Goal: Task Accomplishment & Management: Use online tool/utility

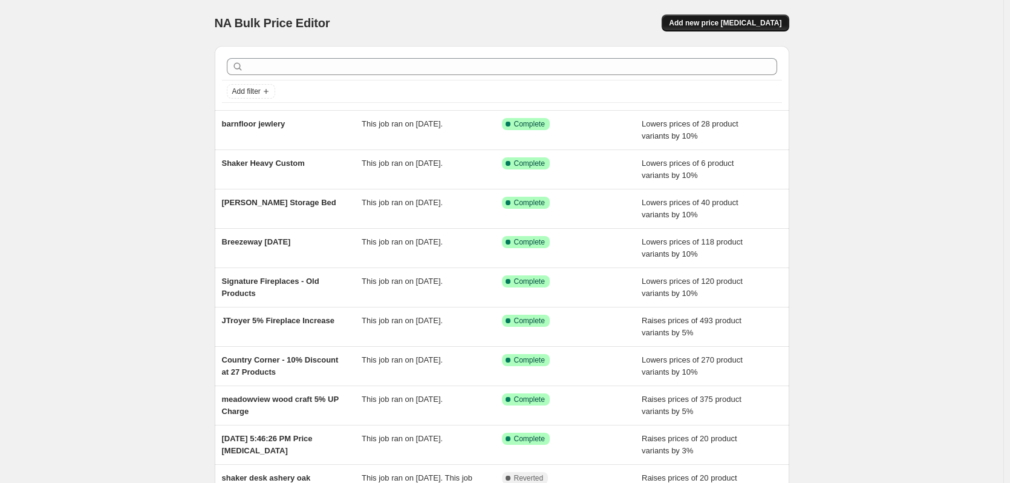
click at [774, 29] on button "Add new price change job" at bounding box center [725, 23] width 127 height 17
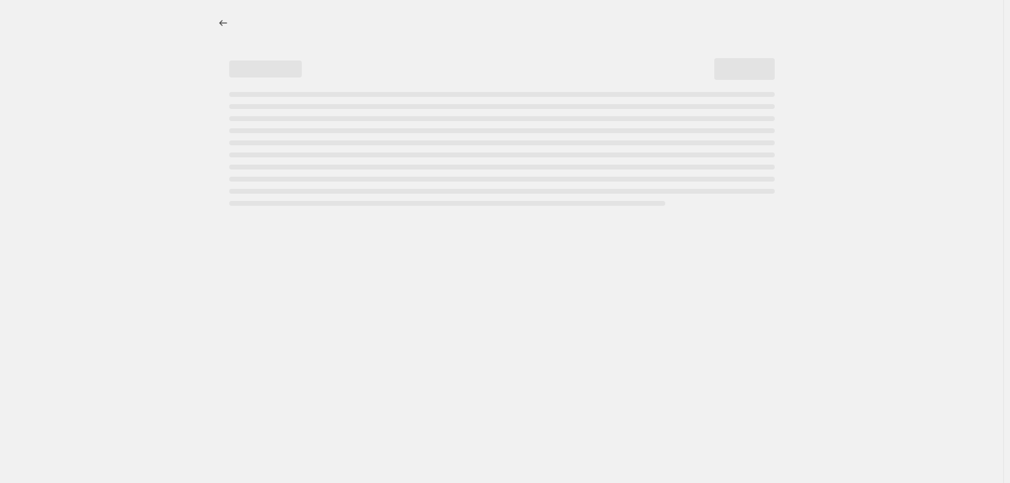
select select "percentage"
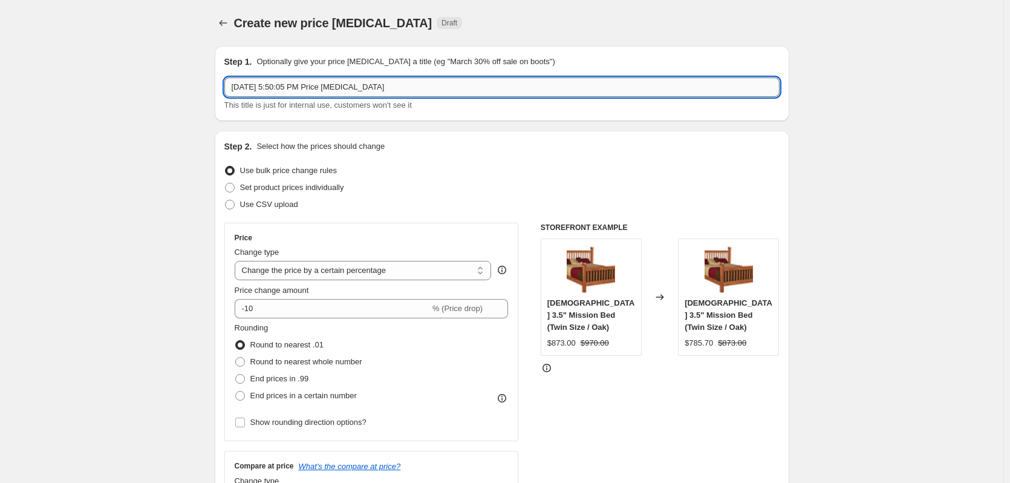
click at [373, 96] on input "Oct 3, 2025, 5:50:05 PM Price change job" at bounding box center [501, 86] width 555 height 19
type input "Sunrise QS"
click at [352, 369] on label "Round to nearest whole number" at bounding box center [299, 361] width 128 height 17
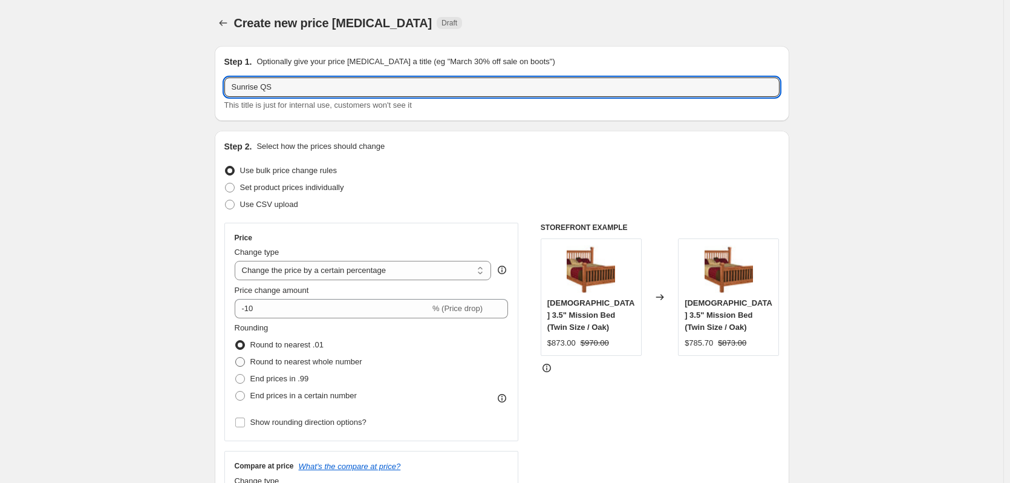
click at [236, 357] on input "Round to nearest whole number" at bounding box center [235, 357] width 1 height 1
radio input "true"
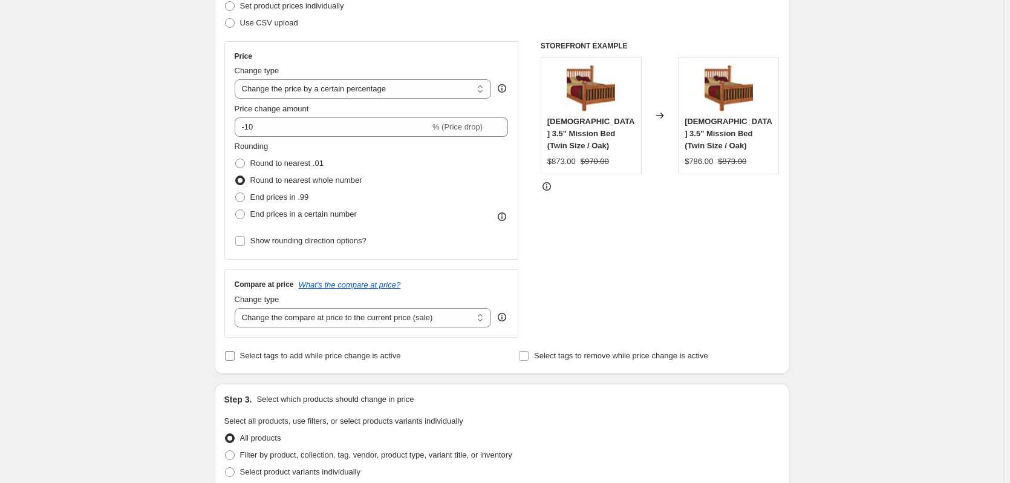
scroll to position [302, 0]
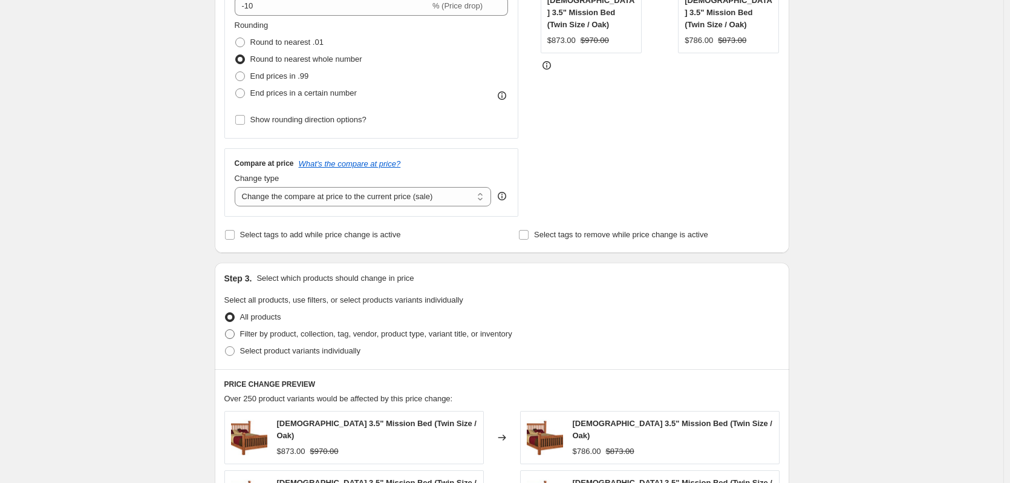
click at [385, 336] on span "Filter by product, collection, tag, vendor, product type, variant title, or inv…" at bounding box center [376, 333] width 272 height 9
click at [226, 330] on input "Filter by product, collection, tag, vendor, product type, variant title, or inv…" at bounding box center [225, 329] width 1 height 1
radio input "true"
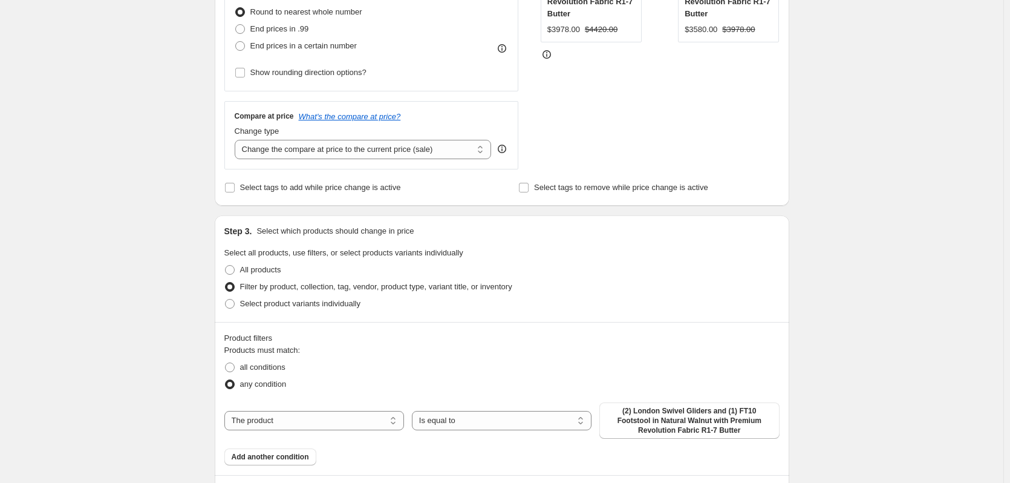
scroll to position [423, 0]
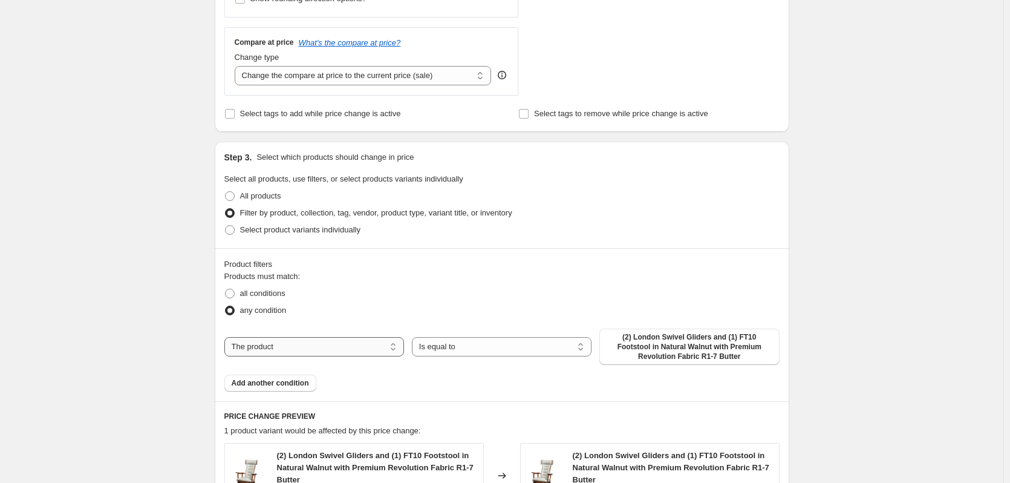
click at [367, 351] on select "The product The product's collection The product's tag The product's vendor The…" at bounding box center [314, 346] width 180 height 19
select select "collection"
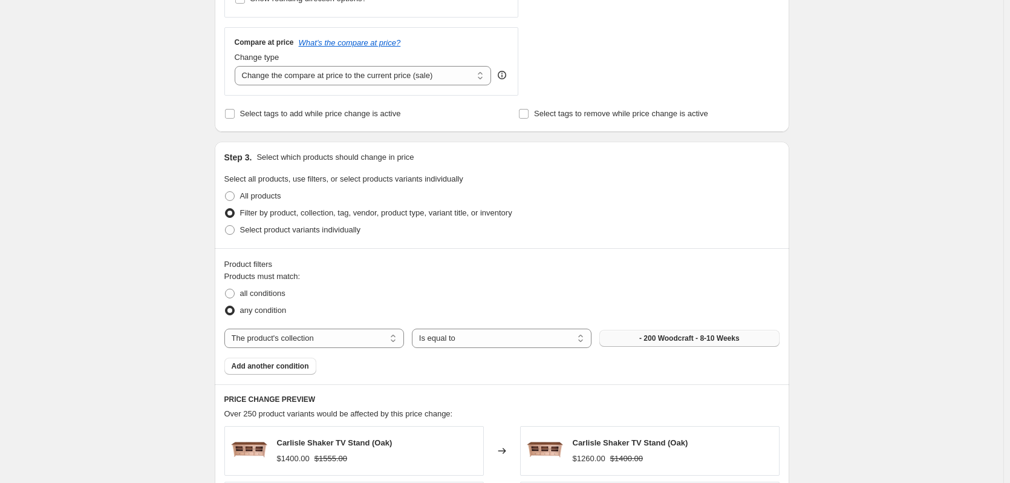
click at [651, 345] on button "- 200 Woodcraft - 8-10 Weeks" at bounding box center [689, 338] width 180 height 17
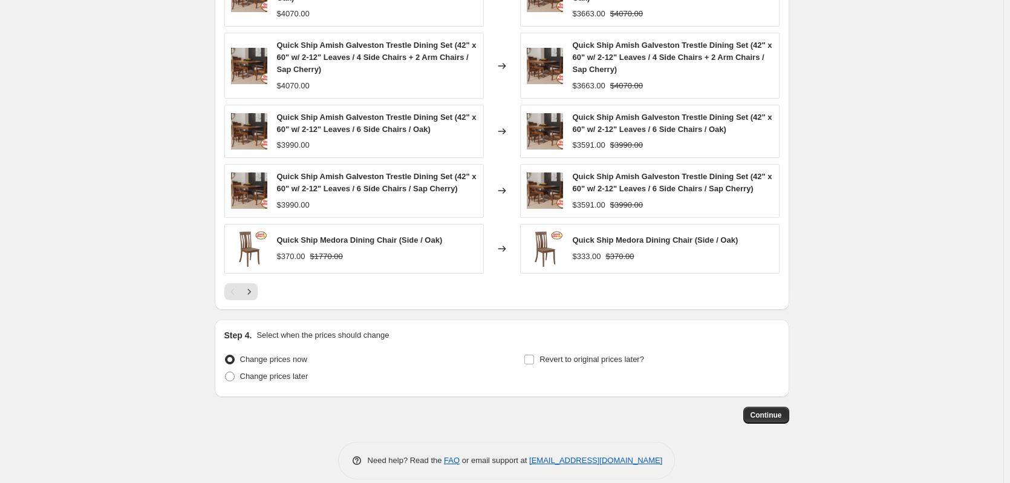
scroll to position [903, 0]
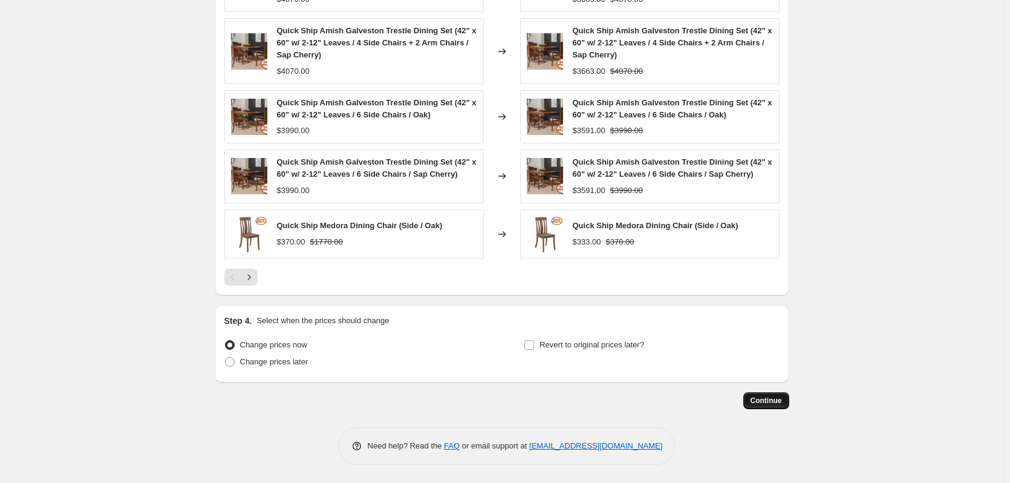
click at [773, 403] on span "Continue" at bounding box center [765, 400] width 31 height 10
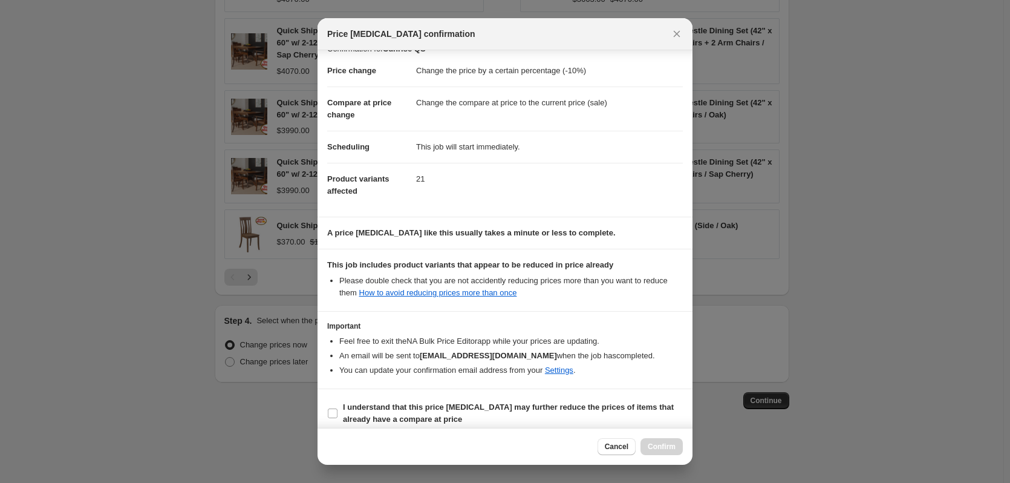
scroll to position [27, 0]
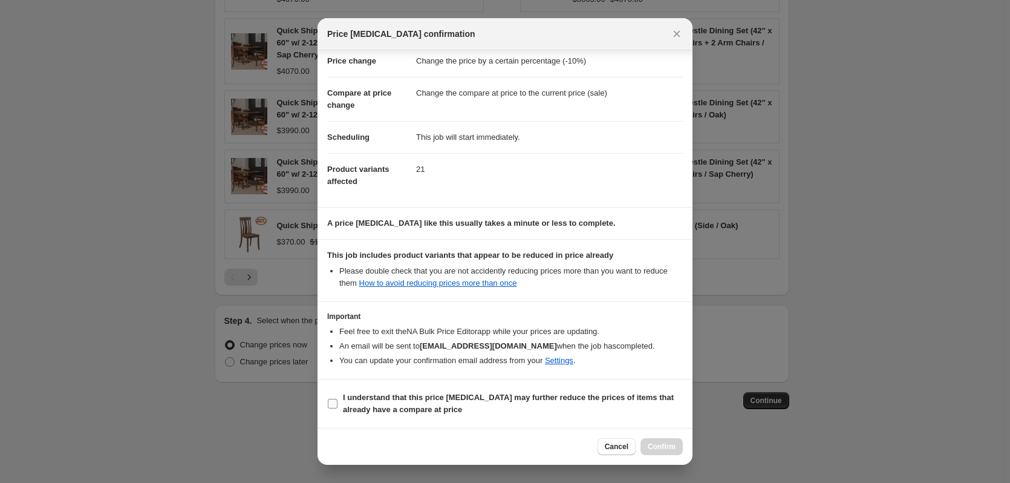
click at [584, 408] on span "I understand that this price change job may further reduce the prices of items …" at bounding box center [513, 403] width 340 height 24
click at [337, 408] on input "I understand that this price change job may further reduce the prices of items …" at bounding box center [333, 403] width 10 height 10
checkbox input "true"
click at [660, 443] on span "Confirm" at bounding box center [662, 446] width 28 height 10
type input "Sunrise QS"
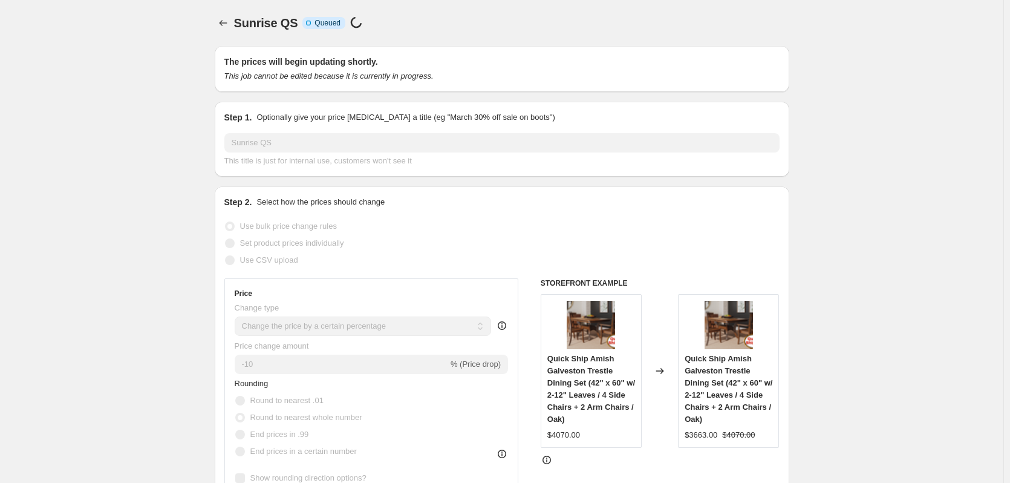
select select "percentage"
select select "collection"
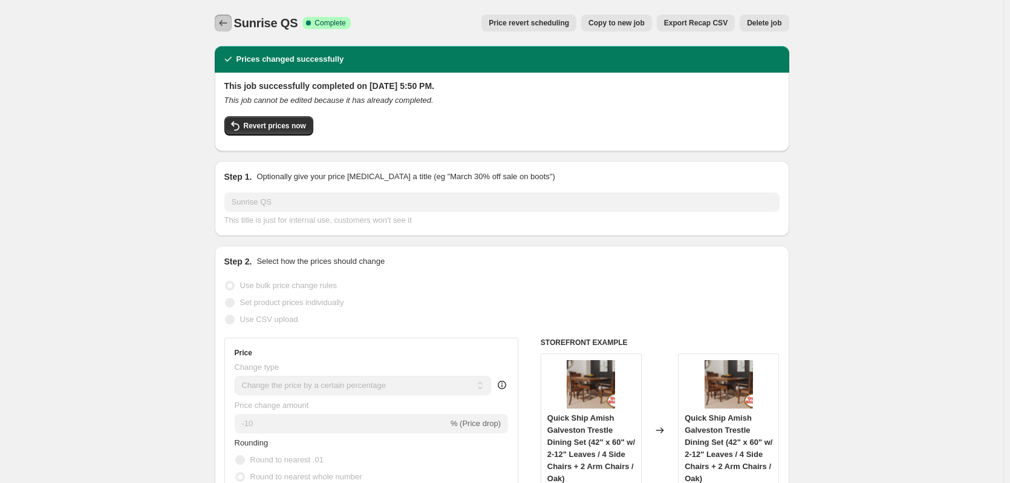
click at [232, 25] on button "Price change jobs" at bounding box center [223, 23] width 17 height 17
